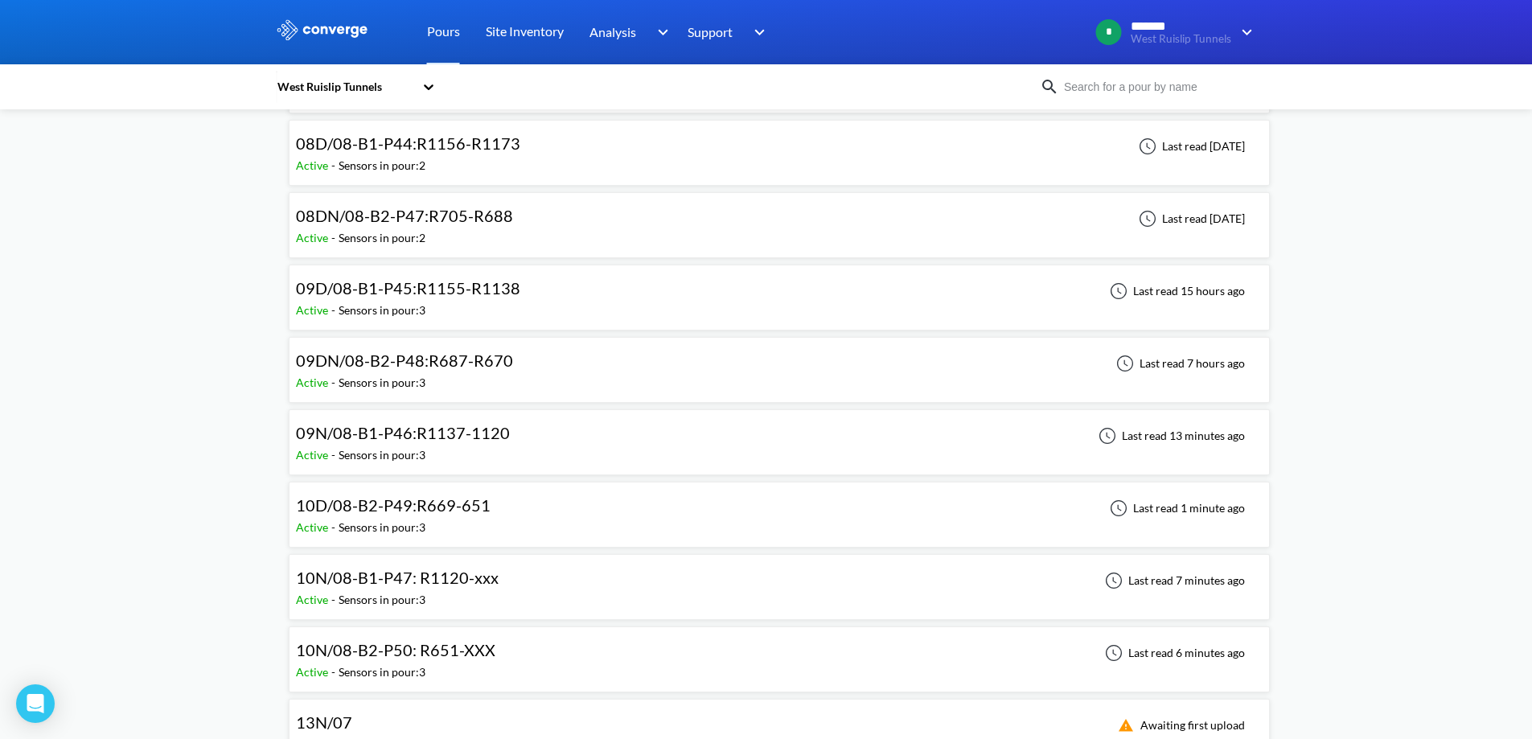
scroll to position [643, 0]
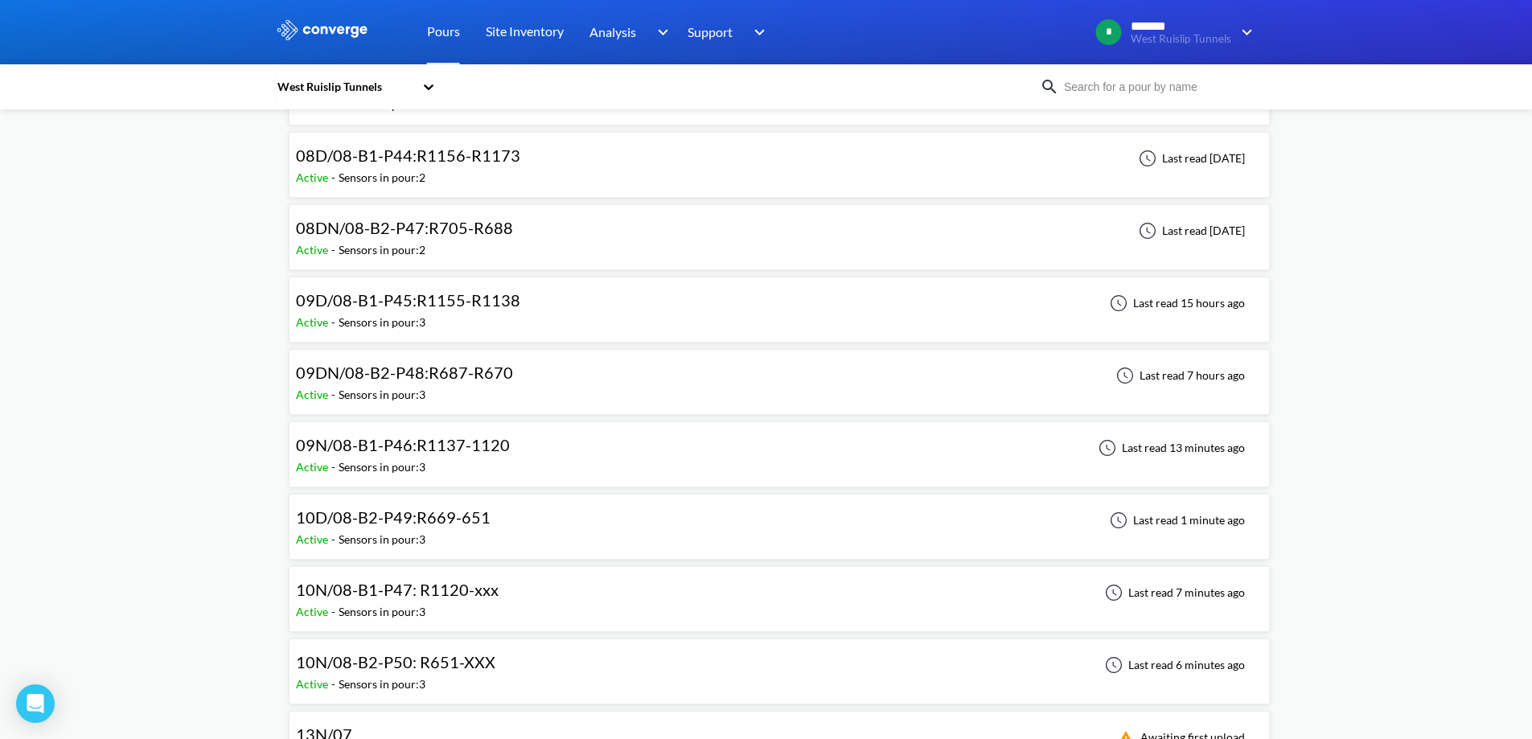
click at [425, 458] on div "Sensors in pour: 3" at bounding box center [382, 467] width 87 height 18
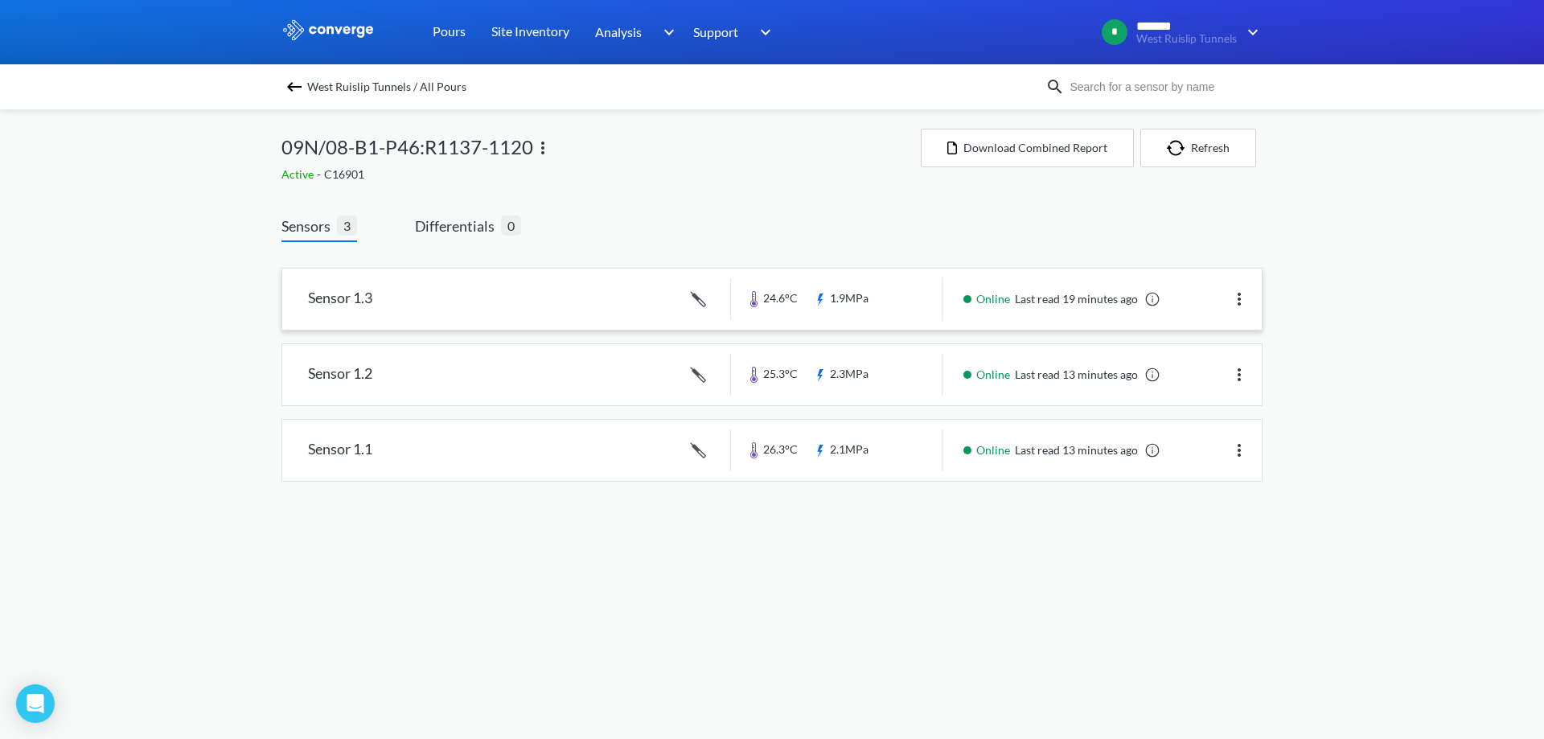
click at [531, 293] on link at bounding box center [772, 299] width 980 height 61
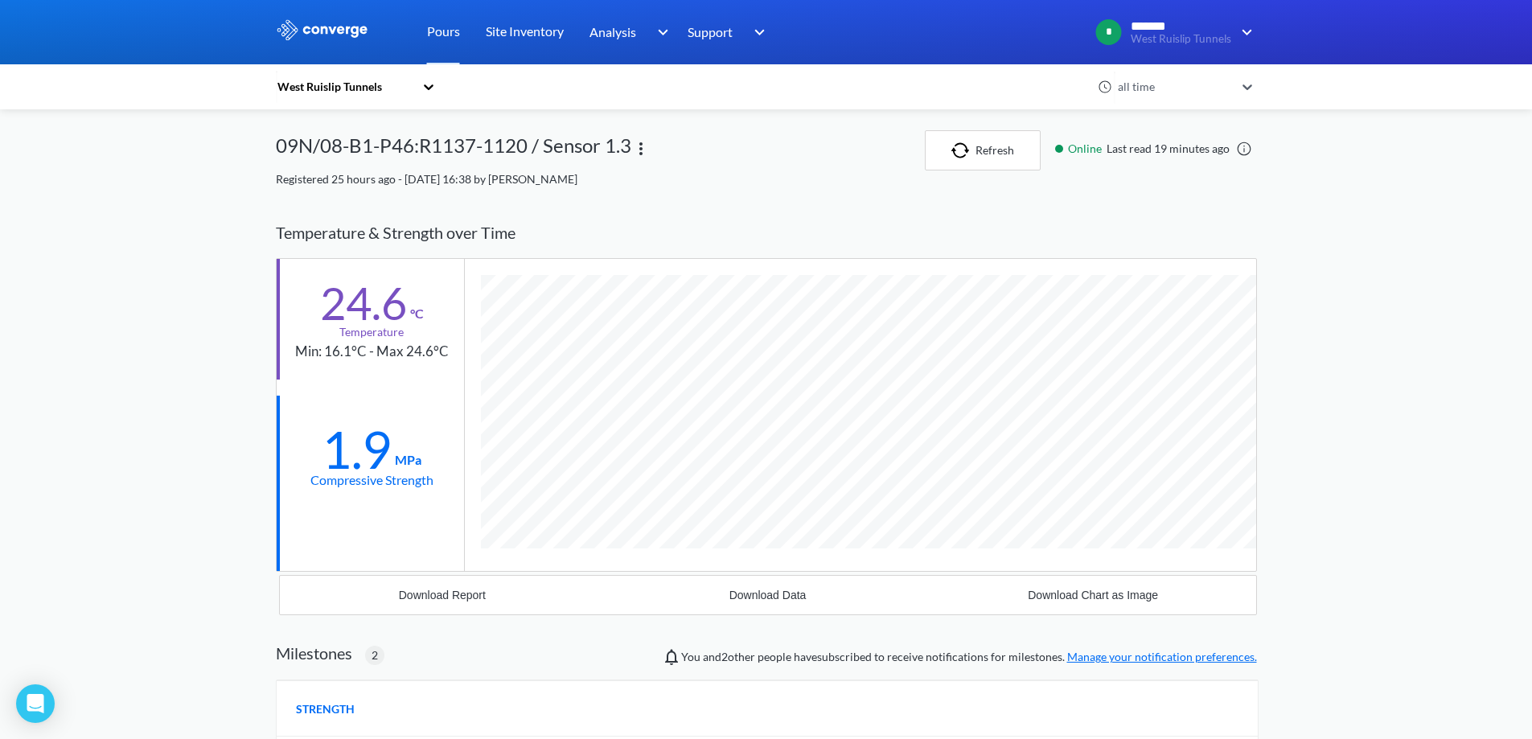
scroll to position [1146, 981]
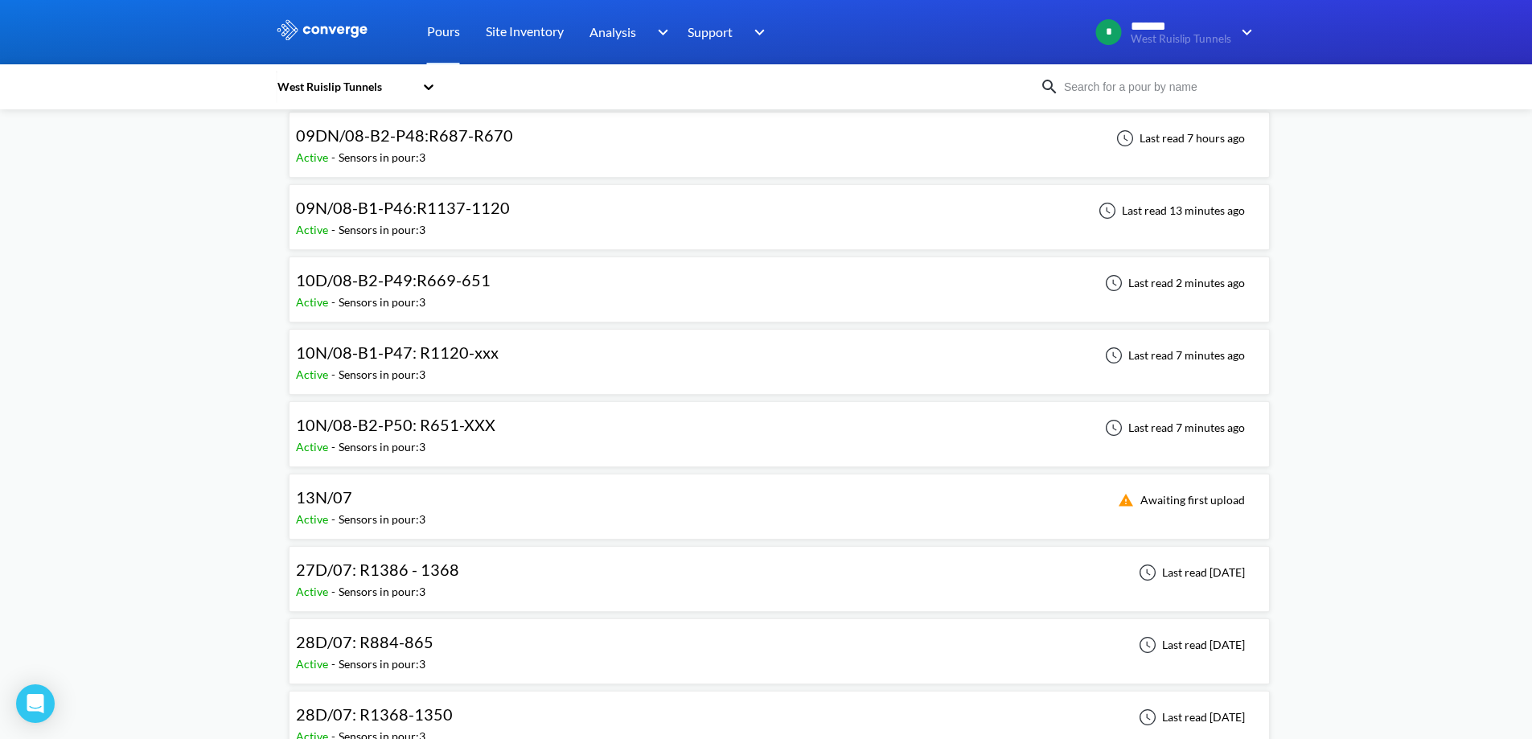
scroll to position [885, 0]
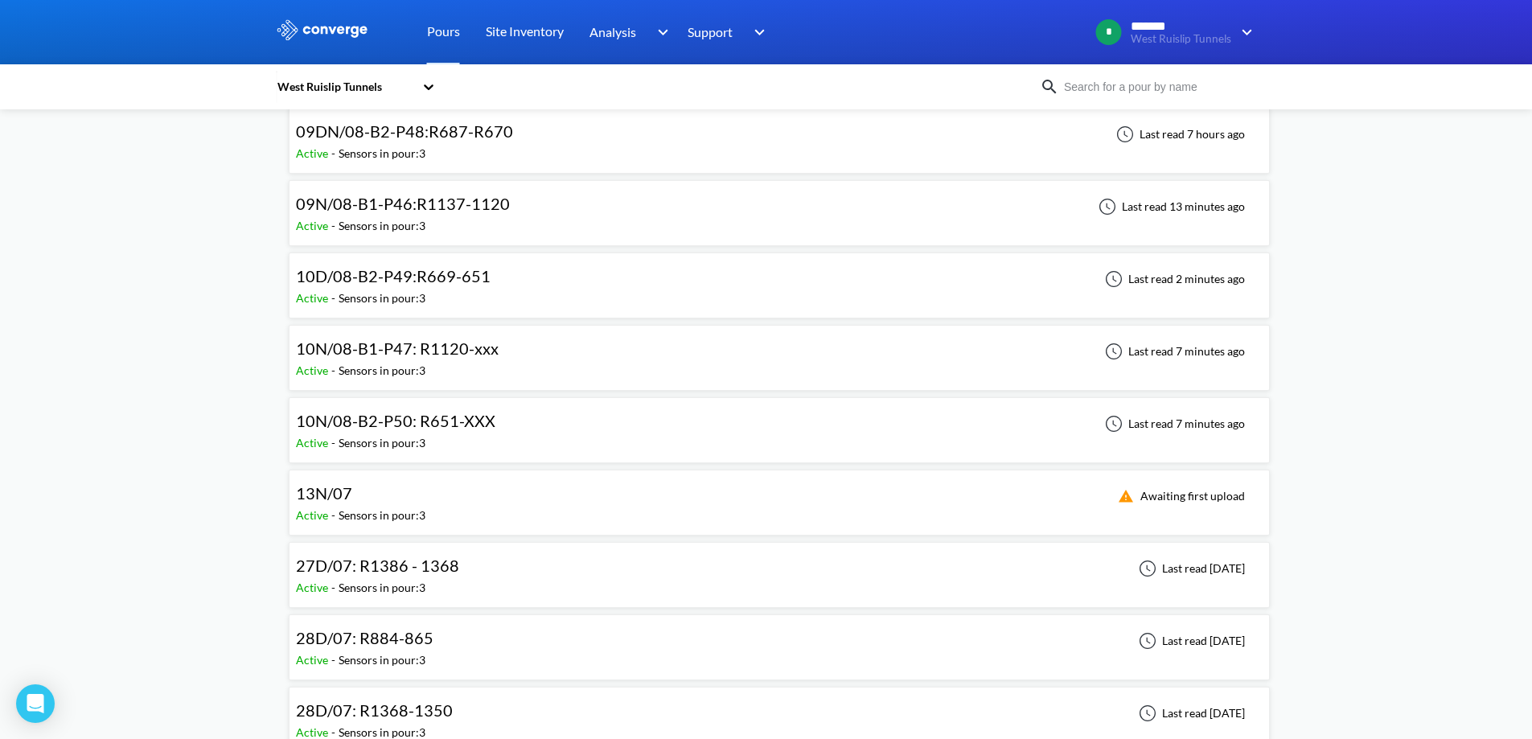
click at [402, 359] on div "10N/08-B1-P47: R1120-xxx" at bounding box center [397, 348] width 203 height 25
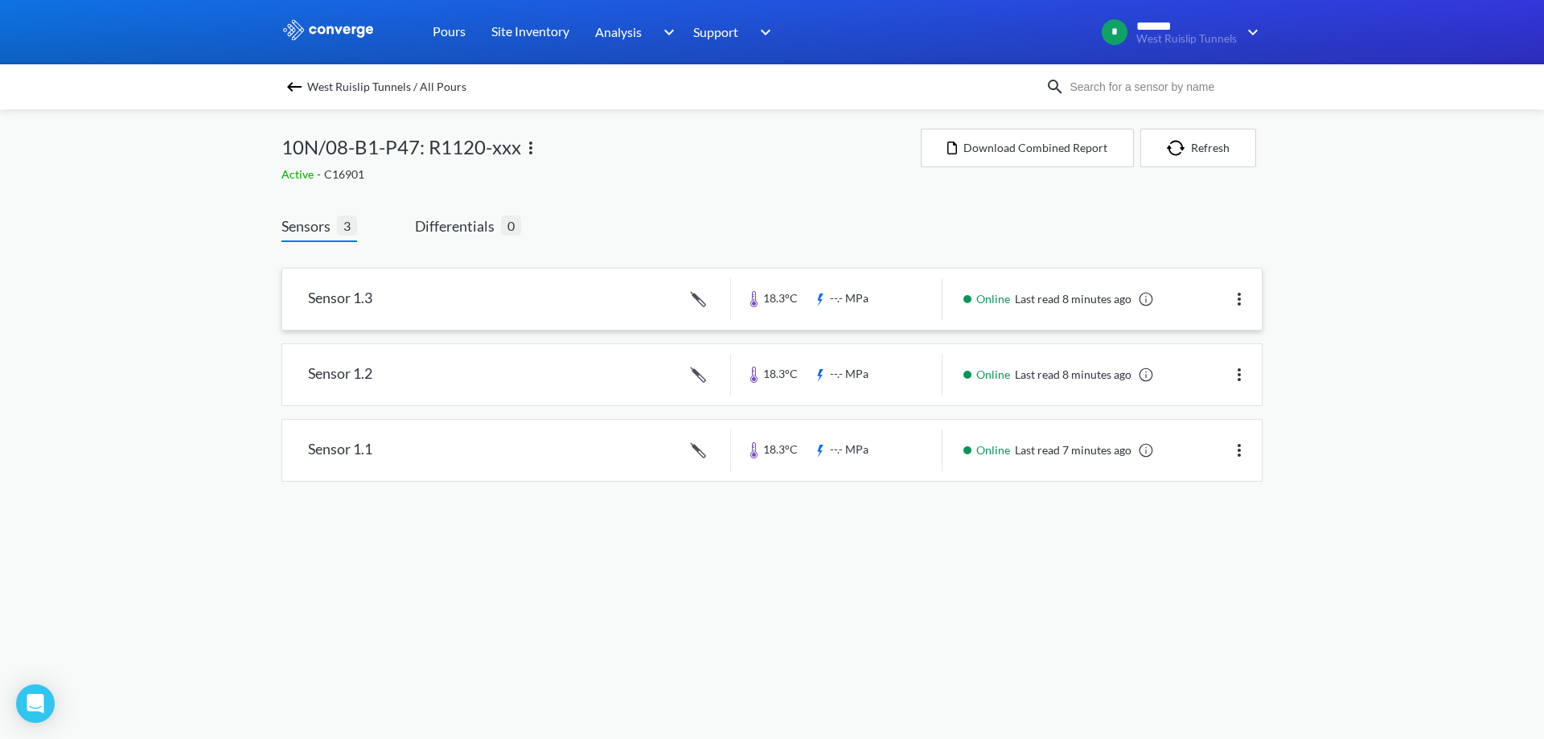
click at [412, 275] on link at bounding box center [772, 299] width 980 height 61
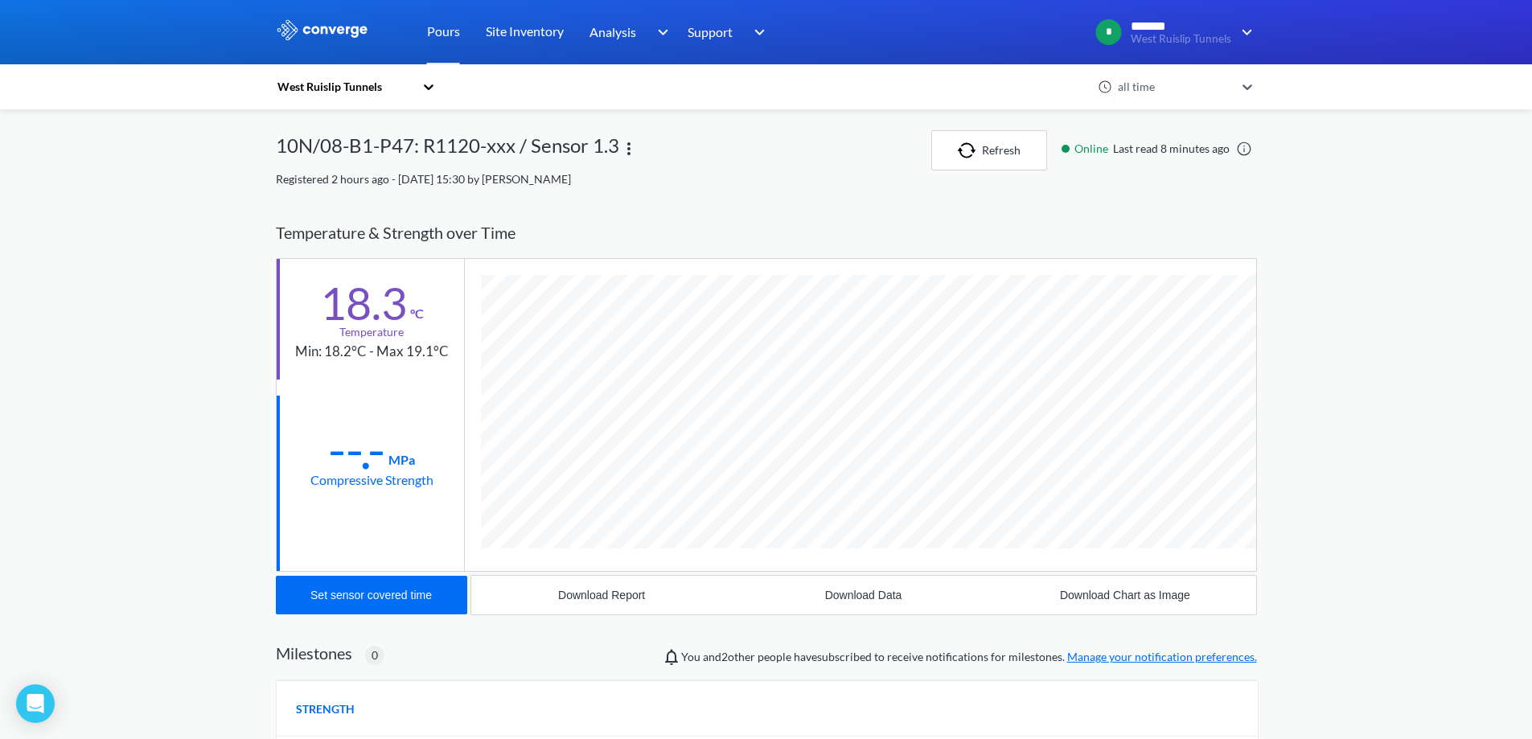
scroll to position [856, 981]
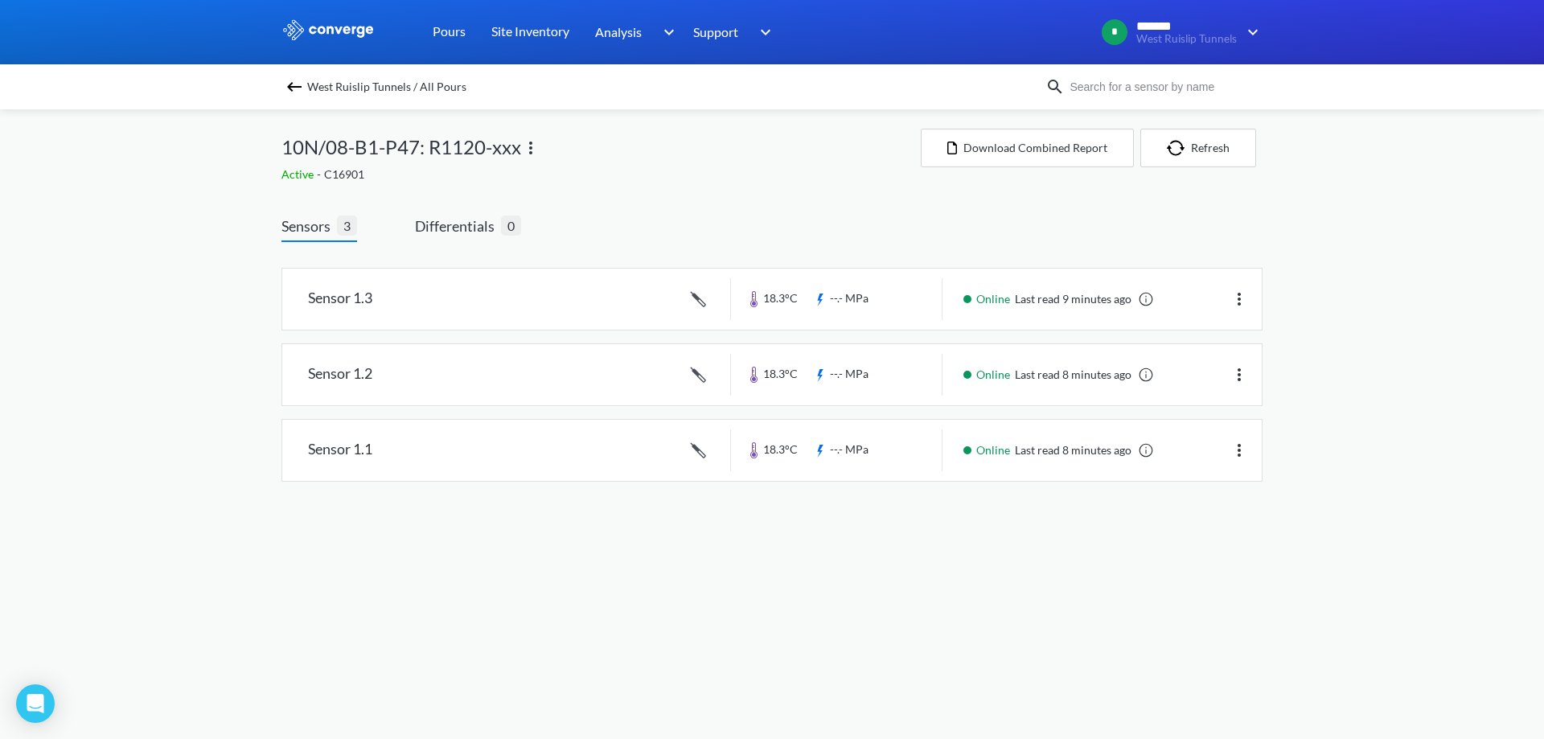
click at [287, 92] on img at bounding box center [294, 86] width 19 height 19
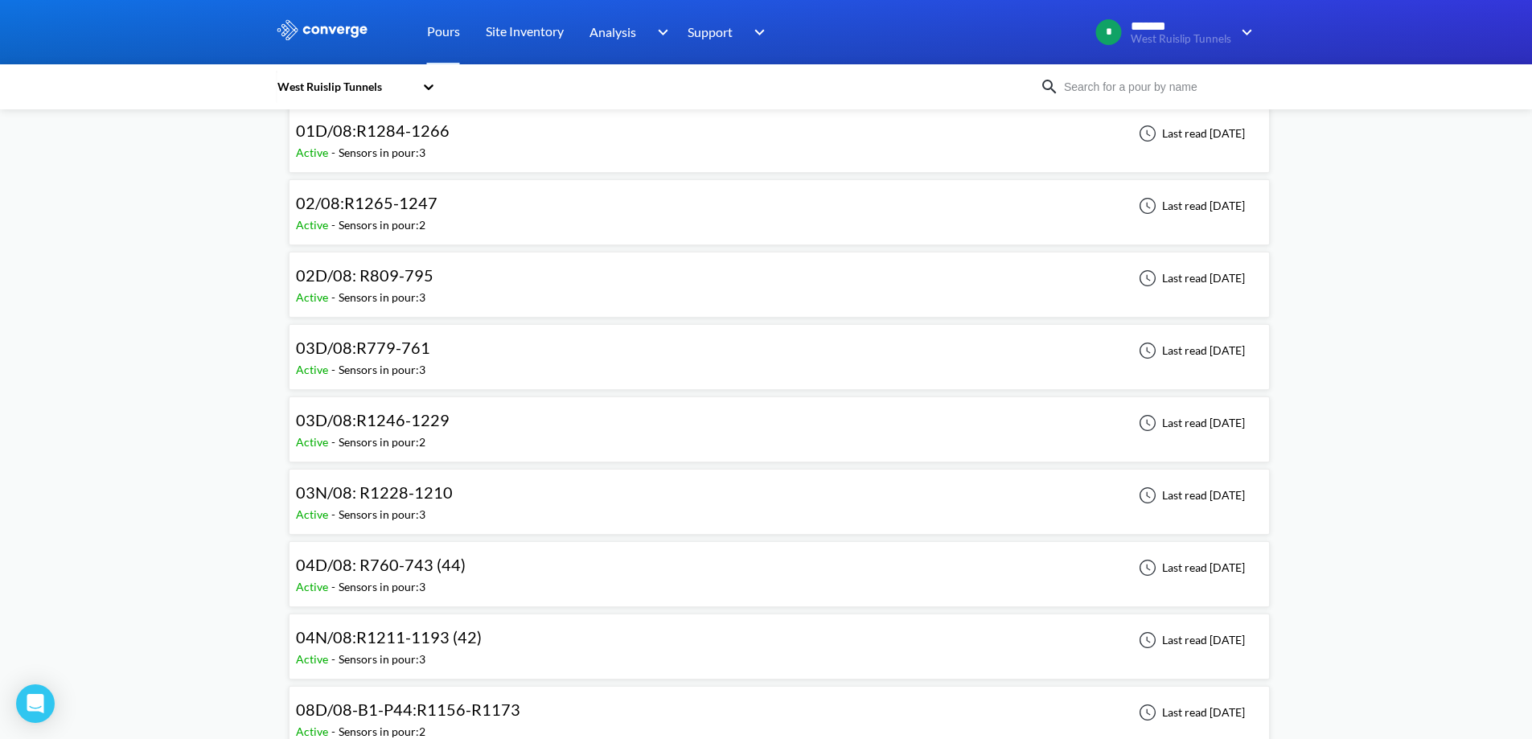
scroll to position [80, 0]
